Goal: Task Accomplishment & Management: Use online tool/utility

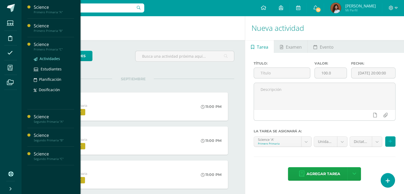
click at [49, 60] on span "Actividades" at bounding box center [50, 58] width 20 height 5
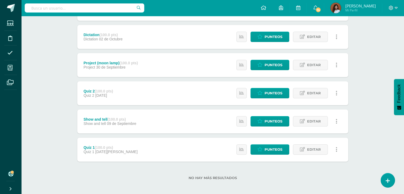
scroll to position [123, 0]
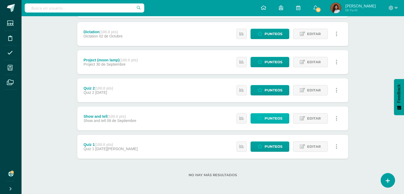
click at [265, 119] on span "Punteos" at bounding box center [273, 118] width 18 height 10
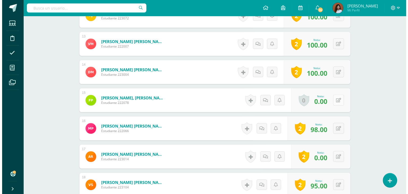
scroll to position [491, 0]
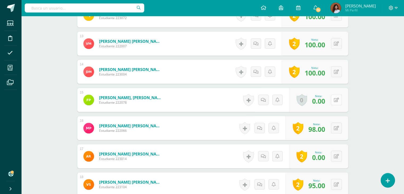
click at [337, 101] on button at bounding box center [336, 99] width 11 height 11
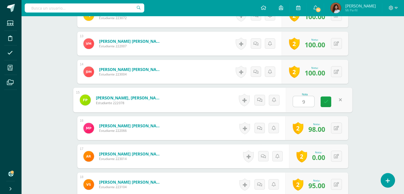
type input "98"
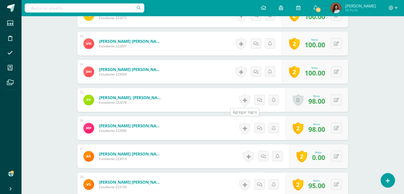
click at [245, 101] on link at bounding box center [244, 100] width 11 height 12
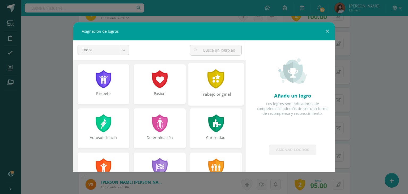
click at [223, 82] on div "Trabajo original" at bounding box center [216, 84] width 56 height 43
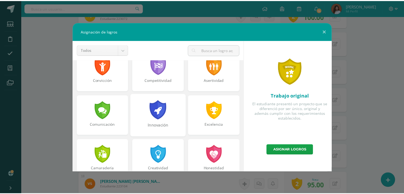
scroll to position [106, 0]
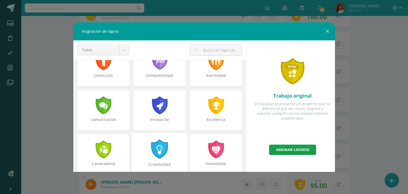
drag, startPoint x: 142, startPoint y: 145, endPoint x: 152, endPoint y: 143, distance: 9.6
click at [142, 144] on div "Creatividad" at bounding box center [160, 154] width 56 height 43
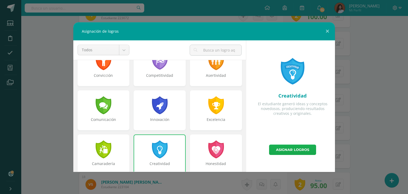
click at [287, 147] on link "Asignar logros" at bounding box center [292, 149] width 47 height 10
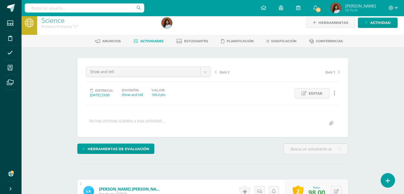
scroll to position [0, 0]
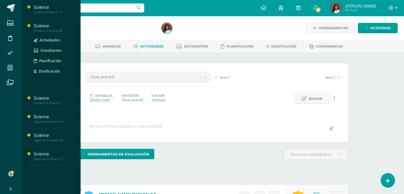
click at [47, 30] on div "Primero Primaria "B"" at bounding box center [54, 31] width 40 height 4
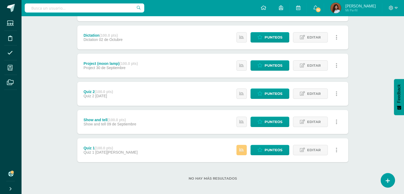
scroll to position [123, 0]
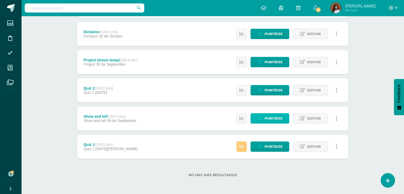
click at [272, 121] on span "Punteos" at bounding box center [273, 118] width 18 height 10
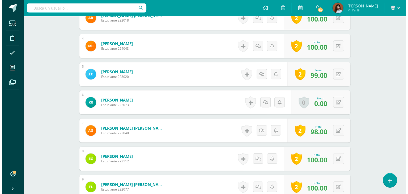
scroll to position [266, 0]
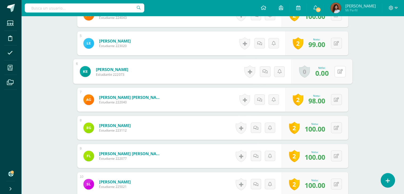
click at [333, 72] on div "0 Logros Logros obtenidos Aún no hay logros agregados Nota: 0.00" at bounding box center [321, 71] width 61 height 25
click at [247, 70] on link at bounding box center [248, 71] width 11 height 12
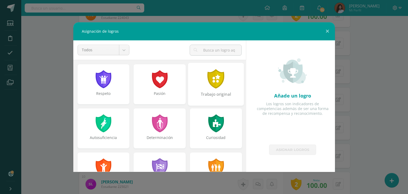
click at [193, 86] on div "Trabajo original" at bounding box center [216, 84] width 56 height 43
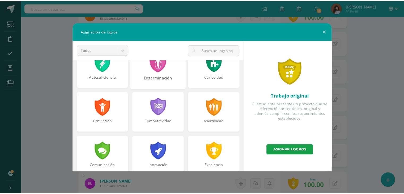
scroll to position [80, 0]
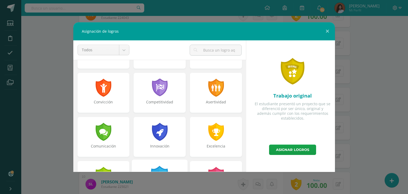
drag, startPoint x: 158, startPoint y: 165, endPoint x: 177, endPoint y: 161, distance: 20.0
click at [158, 165] on div "Creatividad" at bounding box center [160, 180] width 56 height 43
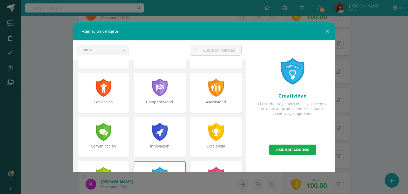
click at [282, 152] on link "Asignar logros" at bounding box center [292, 149] width 47 height 10
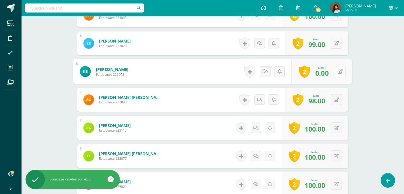
click at [338, 73] on icon at bounding box center [339, 71] width 5 height 5
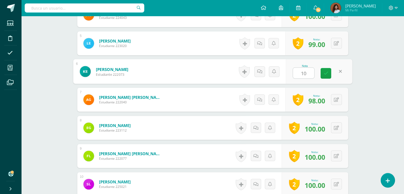
type input "100"
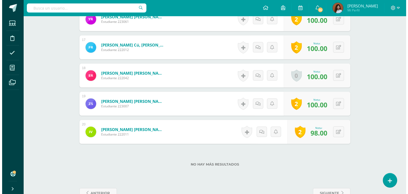
scroll to position [588, 0]
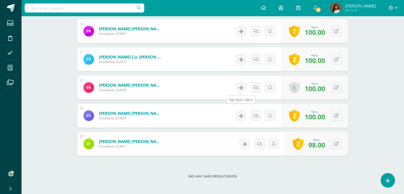
click at [241, 87] on link at bounding box center [240, 87] width 11 height 12
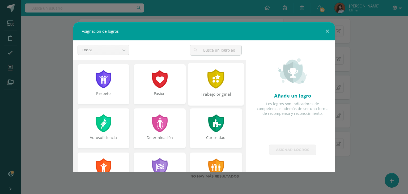
click at [209, 83] on div at bounding box center [216, 78] width 18 height 19
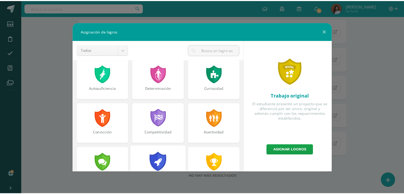
scroll to position [80, 0]
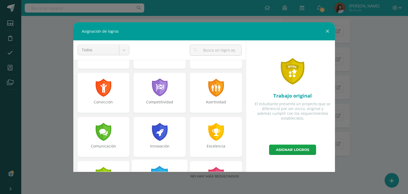
click at [164, 165] on div "Creatividad" at bounding box center [160, 180] width 56 height 43
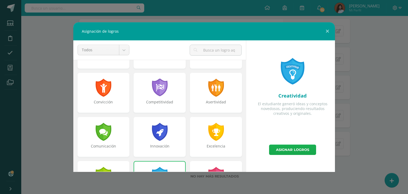
click at [282, 152] on link "Asignar logros" at bounding box center [292, 149] width 47 height 10
